Goal: Find specific page/section: Find specific page/section

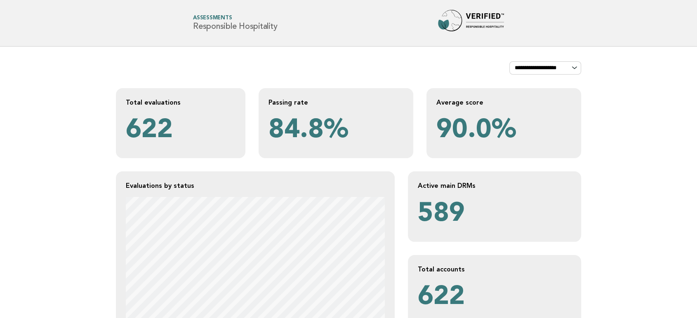
scroll to position [137, 0]
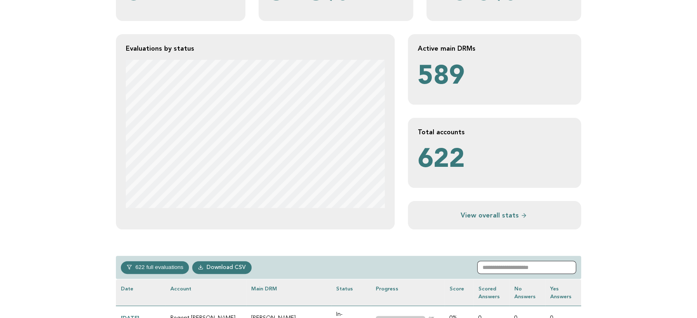
click at [544, 260] on input "text" at bounding box center [526, 267] width 99 height 13
paste input "**********"
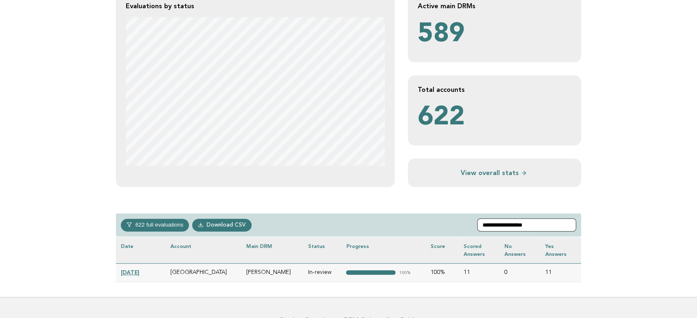
scroll to position [229, 0]
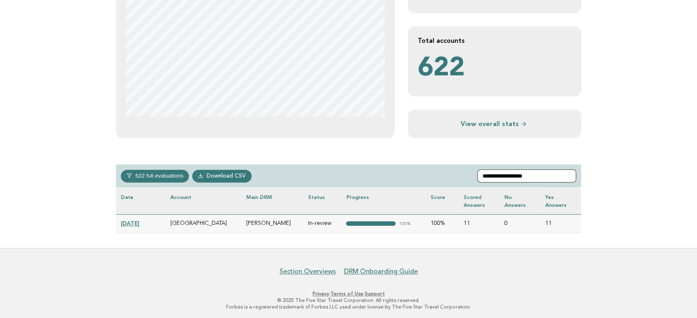
type input "**********"
click at [139, 222] on link "[DATE]" at bounding box center [130, 223] width 19 height 7
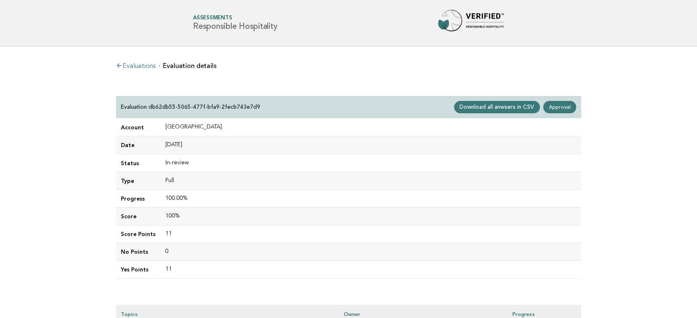
drag, startPoint x: 226, startPoint y: 128, endPoint x: 155, endPoint y: 126, distance: 71.3
click at [155, 126] on tr "Account [GEOGRAPHIC_DATA]" at bounding box center [348, 128] width 465 height 18
copy tr "[GEOGRAPHIC_DATA]"
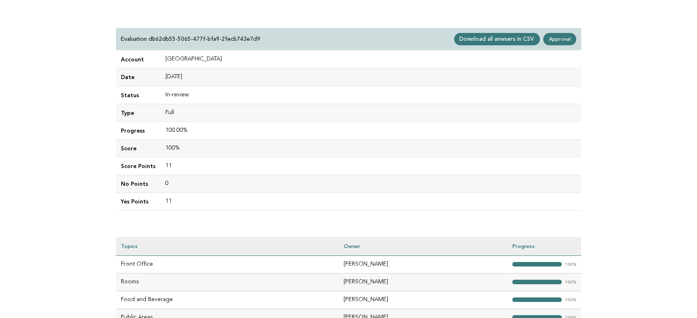
scroll to position [137, 0]
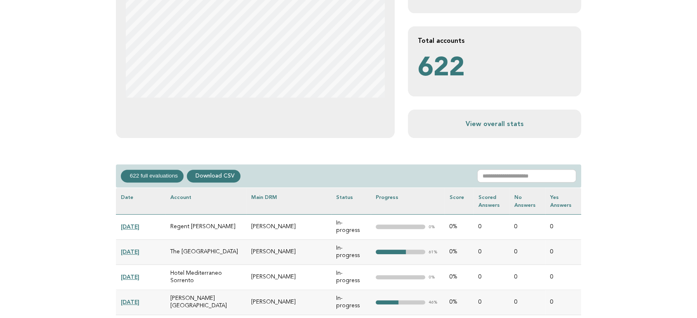
click at [521, 169] on div "622 full evaluations In-progress 251 In-review 23 Completed 53 Verified 295 Dow…" at bounding box center [348, 175] width 465 height 23
click at [551, 179] on input "text" at bounding box center [526, 175] width 99 height 13
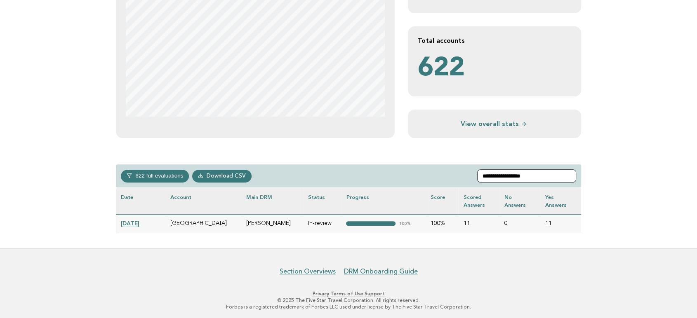
type input "**********"
drag, startPoint x: 285, startPoint y: 226, endPoint x: 239, endPoint y: 224, distance: 45.8
click at [241, 224] on td "[PERSON_NAME]" at bounding box center [272, 223] width 62 height 19
copy td "[PERSON_NAME]"
